Goal: Task Accomplishment & Management: Complete application form

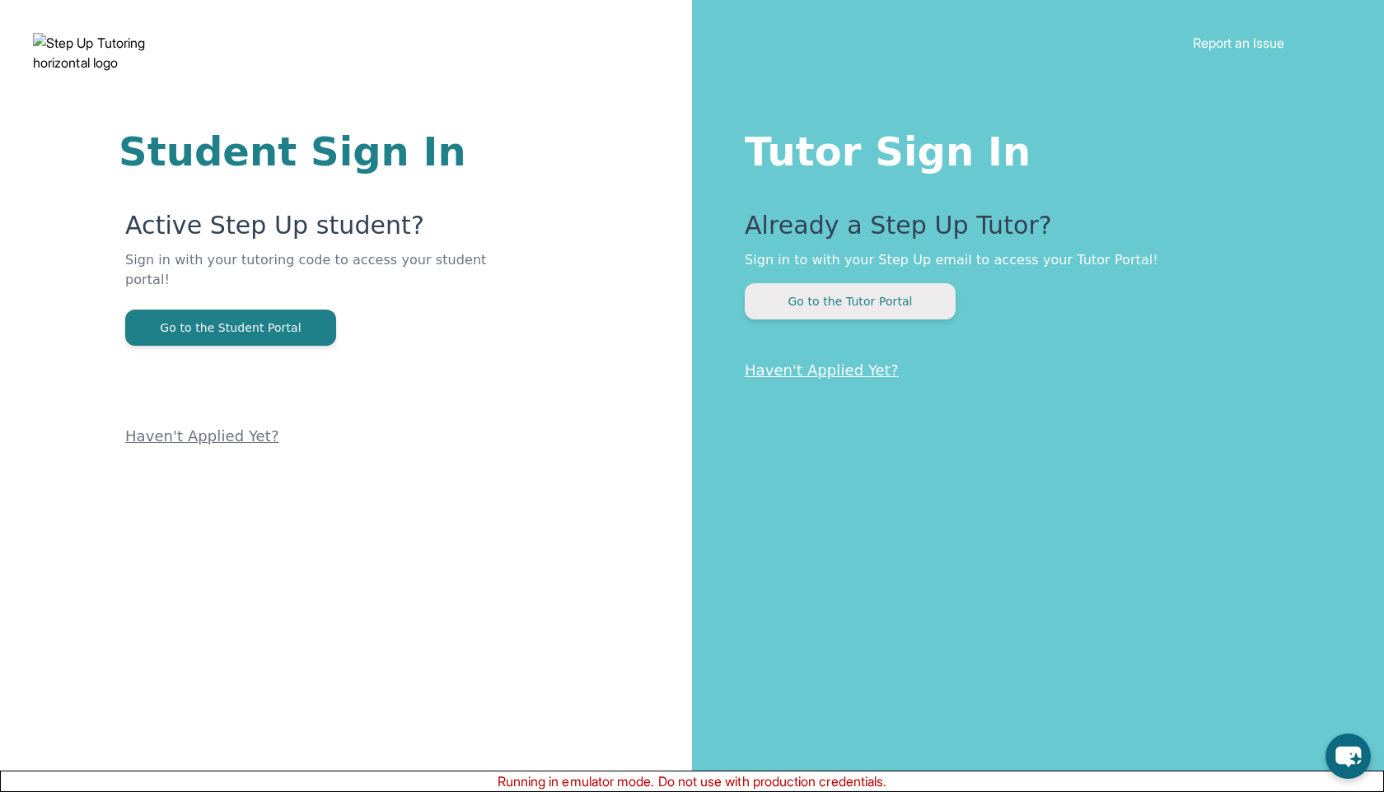
click at [904, 311] on button "Go to the Tutor Portal" at bounding box center [850, 301] width 211 height 36
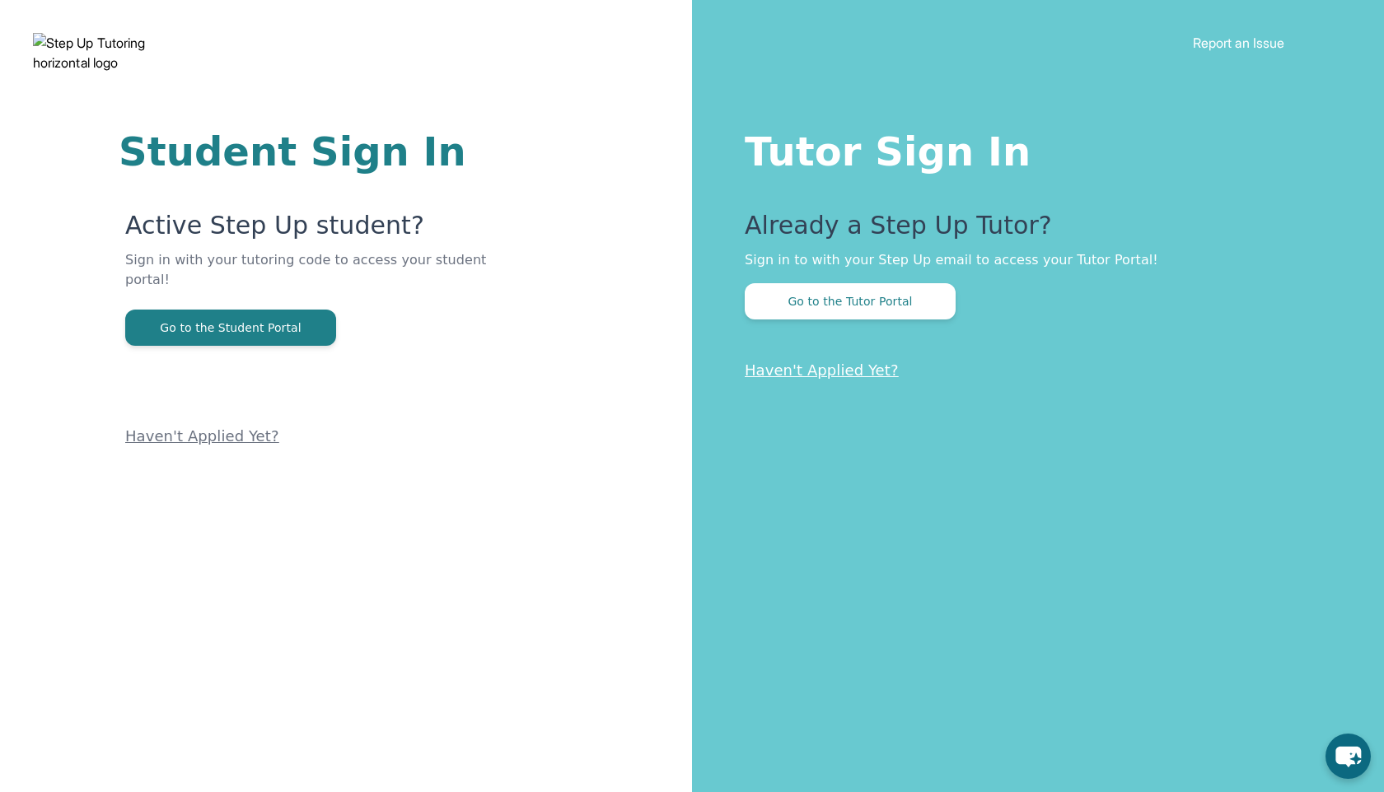
click at [784, 304] on button "Go to the Tutor Portal" at bounding box center [850, 301] width 211 height 36
click at [866, 284] on button "Go to the Tutor Portal" at bounding box center [850, 301] width 211 height 36
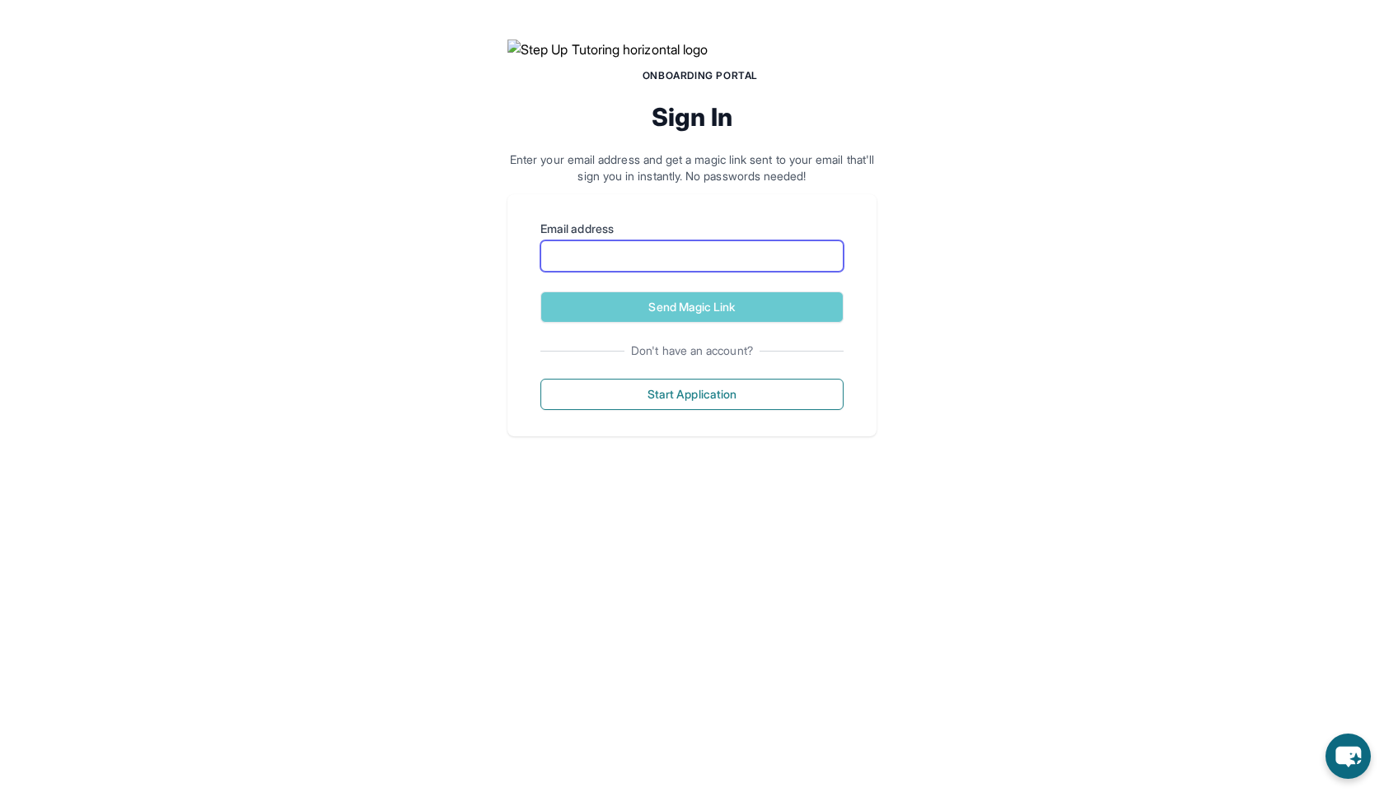
click at [611, 272] on input "Email address" at bounding box center [691, 255] width 303 height 31
type input "**********"
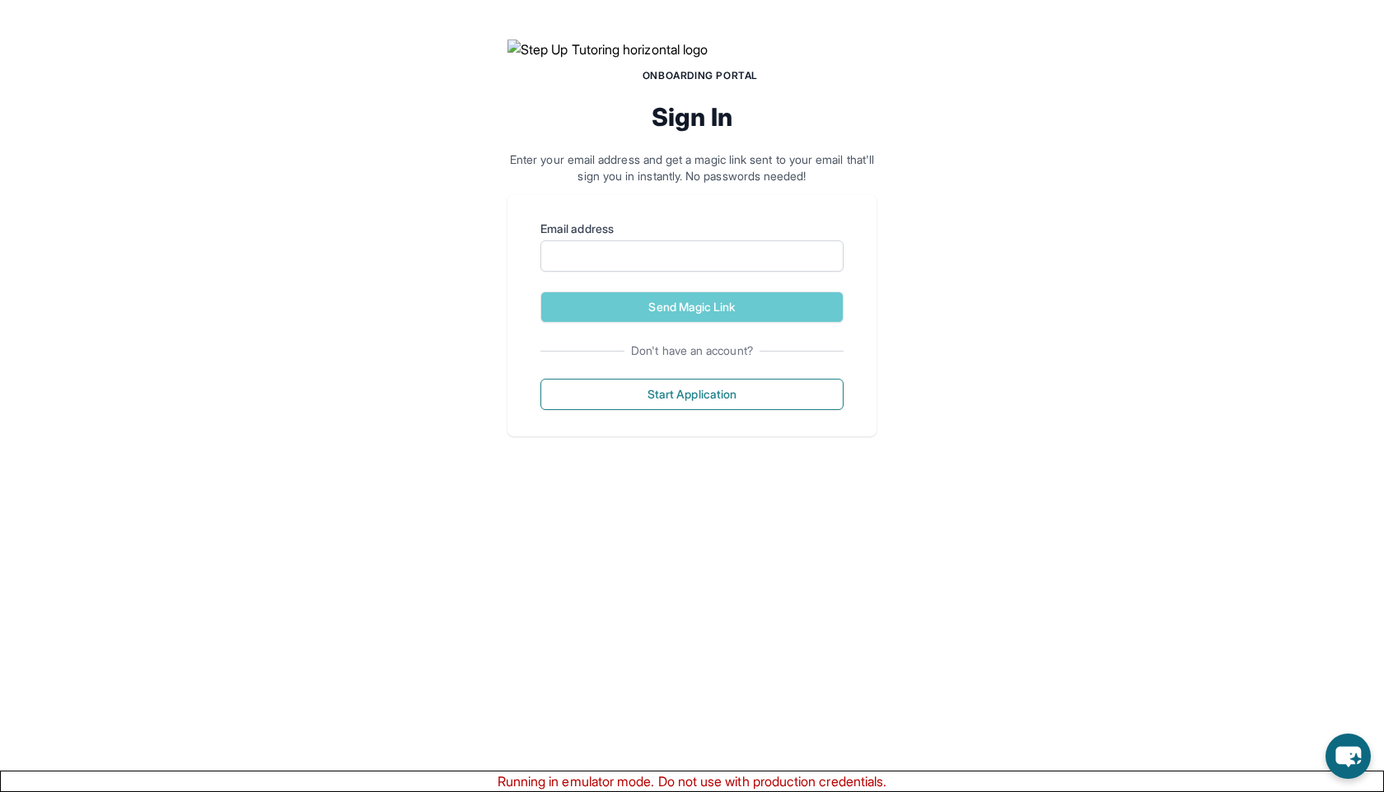
click at [665, 237] on label "Email address" at bounding box center [691, 229] width 303 height 16
click at [665, 272] on input "Email address" at bounding box center [691, 255] width 303 height 31
click at [652, 272] on input "Email address" at bounding box center [691, 255] width 303 height 31
type input "**********"
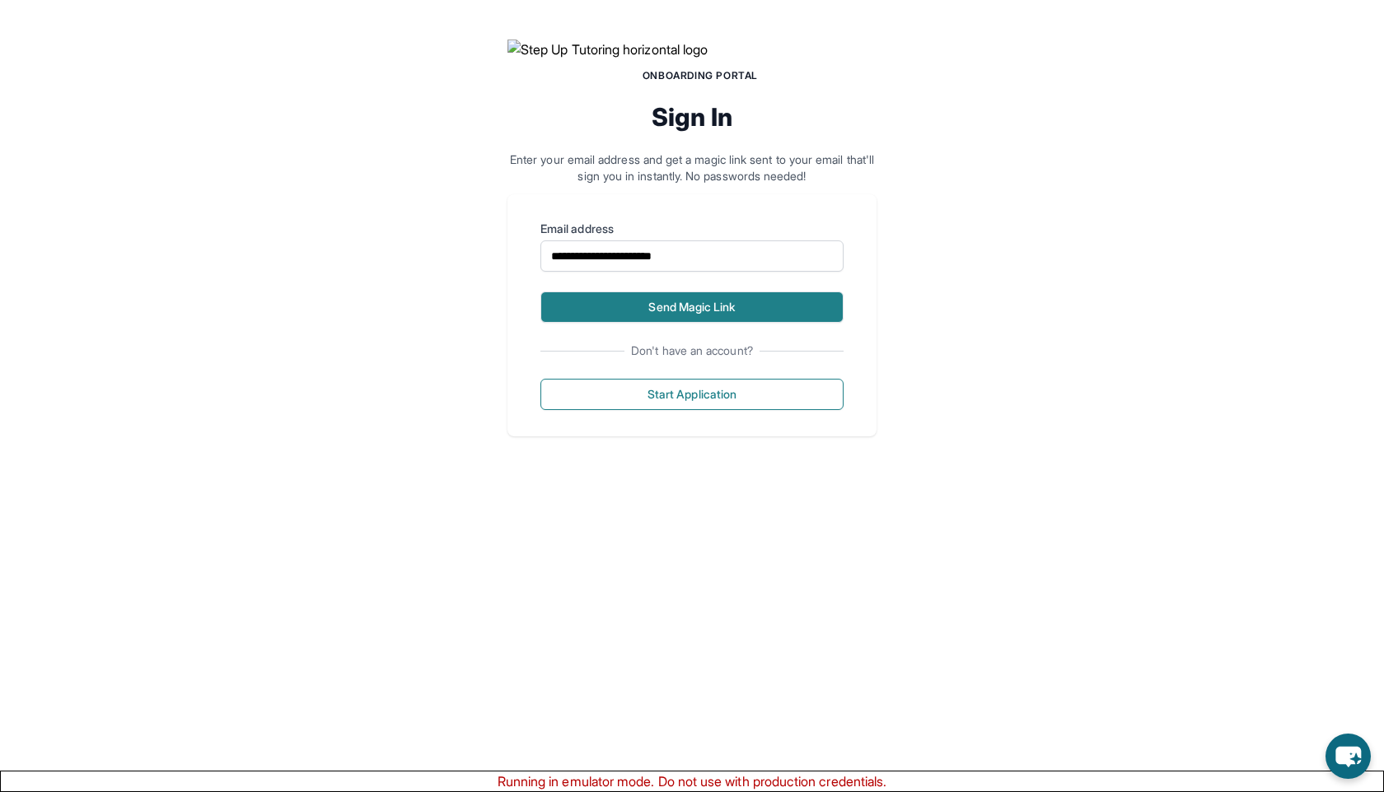
click at [665, 323] on button "Send Magic Link" at bounding box center [691, 307] width 303 height 31
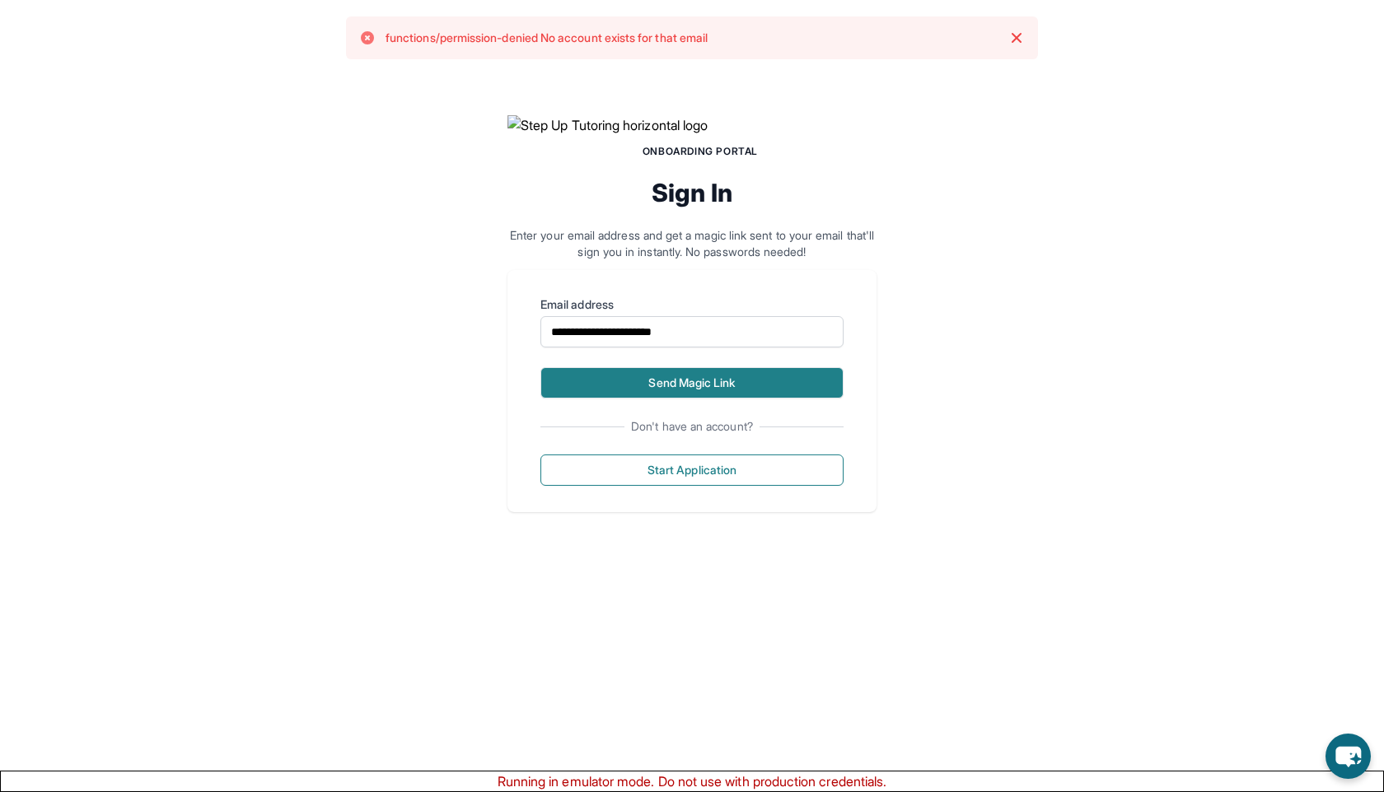
click at [750, 399] on button "Send Magic Link" at bounding box center [691, 382] width 303 height 31
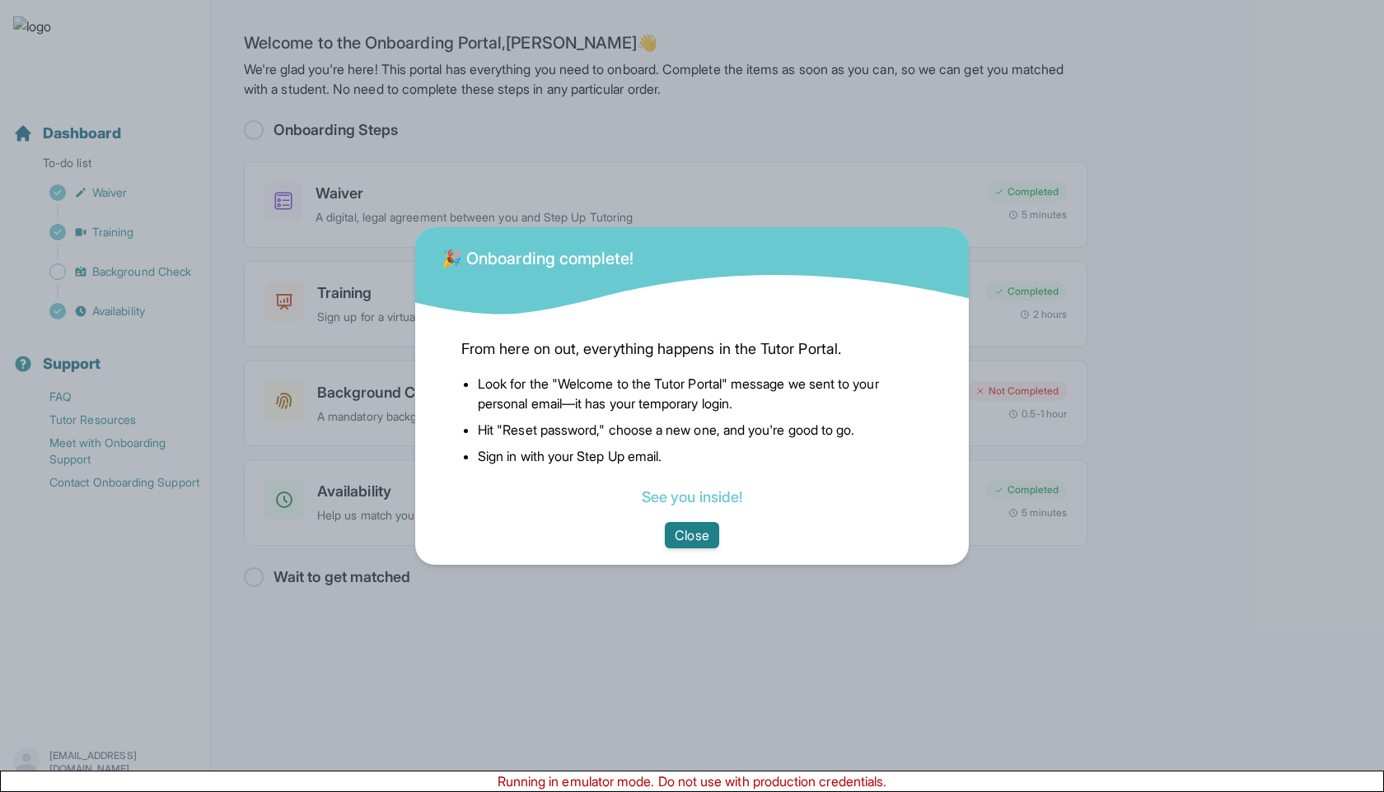
click at [696, 535] on button "Close" at bounding box center [692, 535] width 54 height 26
